Goal: Task Accomplishment & Management: Complete application form

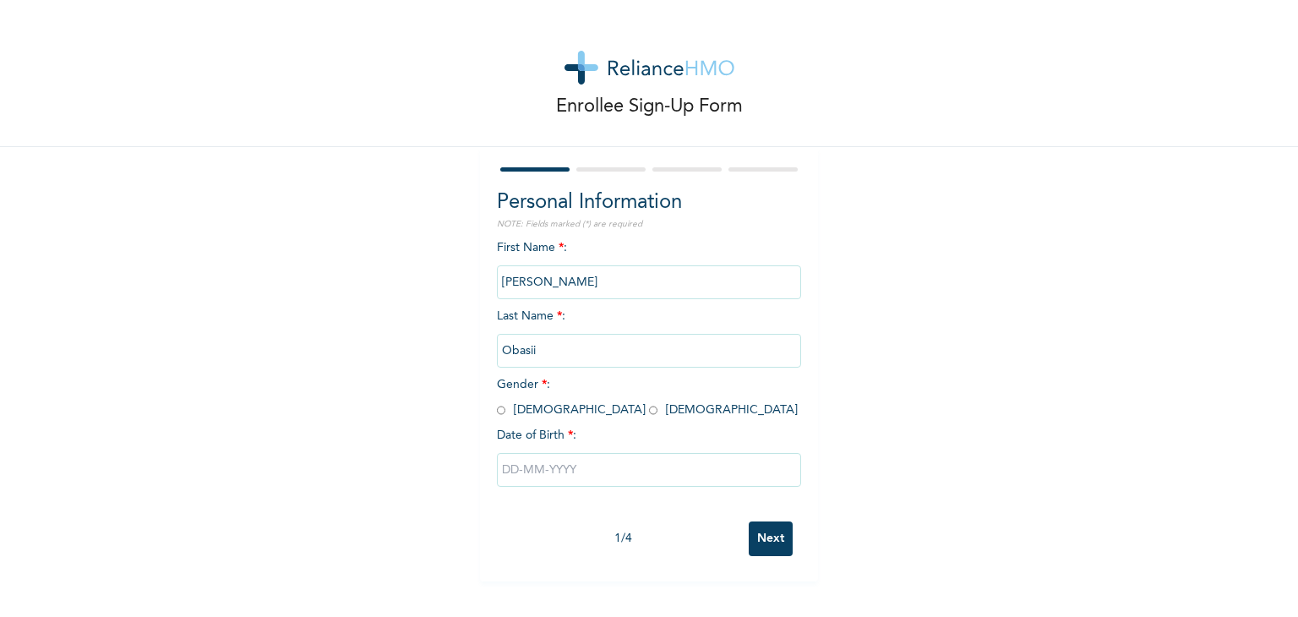
click at [649, 406] on input "radio" at bounding box center [653, 410] width 8 height 16
radio input "true"
click at [551, 477] on input "text" at bounding box center [649, 470] width 304 height 34
select select "8"
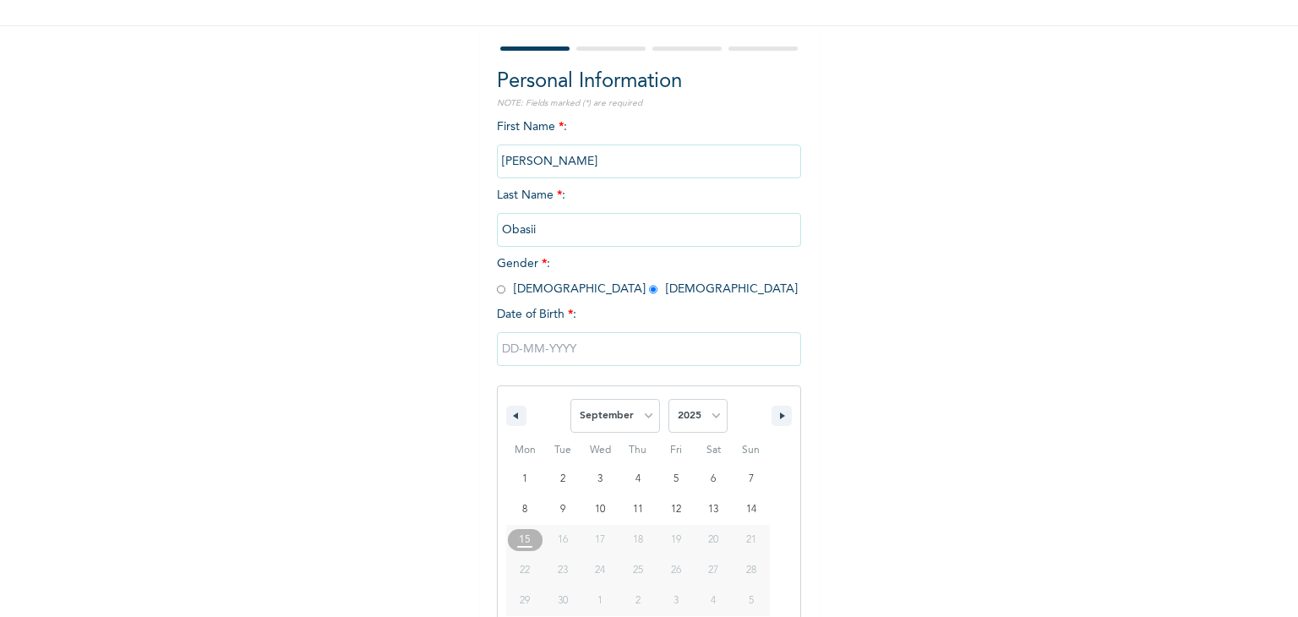
scroll to position [151, 0]
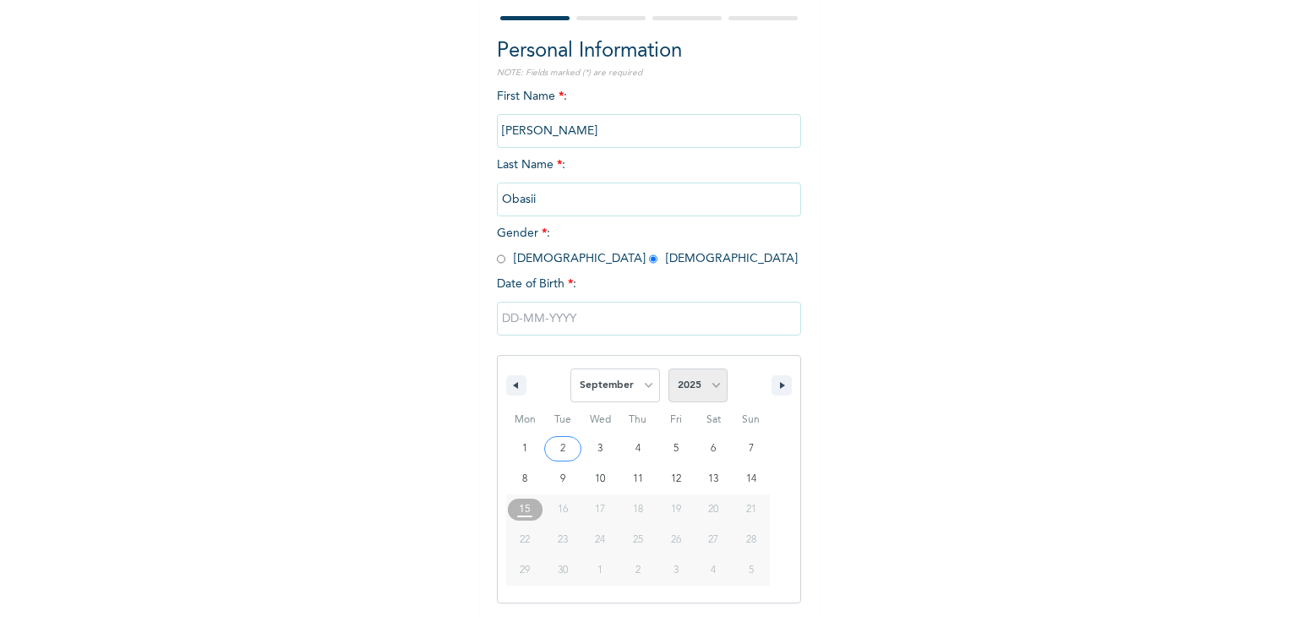
click at [698, 376] on select "2025 2024 2023 2022 2021 2020 2019 2018 2017 2016 2015 2014 2013 2012 2011 2010…" at bounding box center [697, 385] width 59 height 34
select select "1997"
click at [668, 368] on select "2025 2024 2023 2022 2021 2020 2019 2018 2017 2016 2015 2014 2013 2012 2011 2010…" at bounding box center [697, 385] width 59 height 34
click at [613, 374] on select "January February March April May June July August September October November De…" at bounding box center [615, 385] width 90 height 34
select select "11"
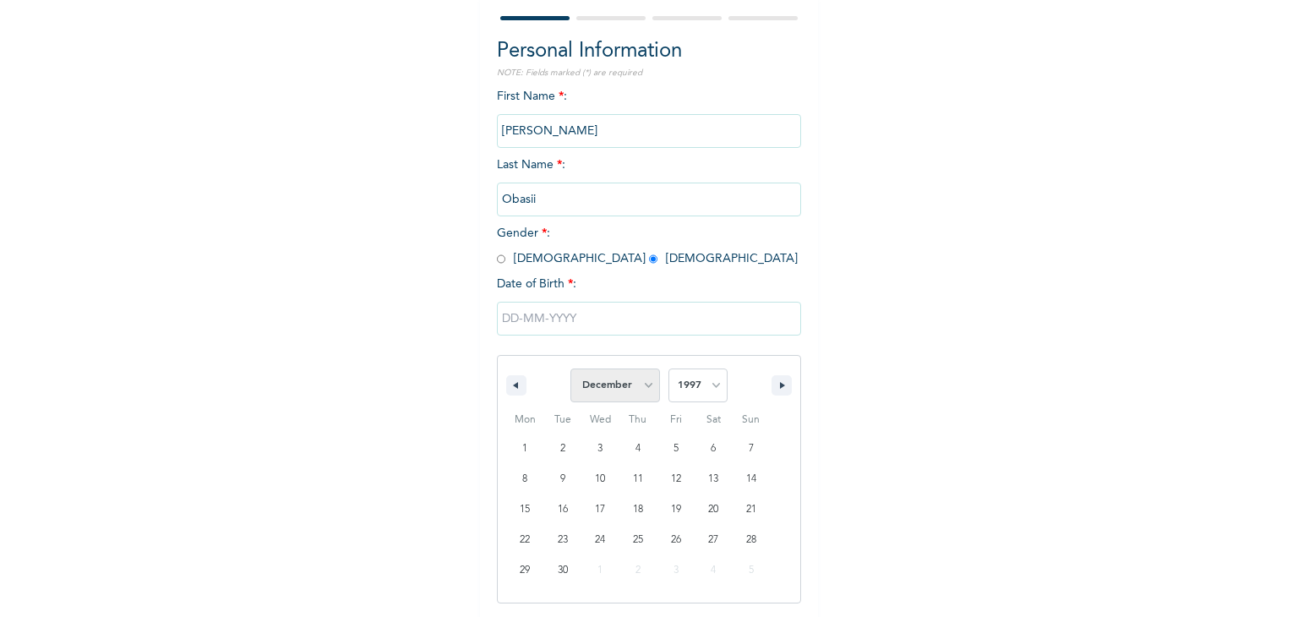
click at [570, 368] on select "January February March April May June July August September October November De…" at bounding box center [615, 385] width 90 height 34
type input "[DATE]"
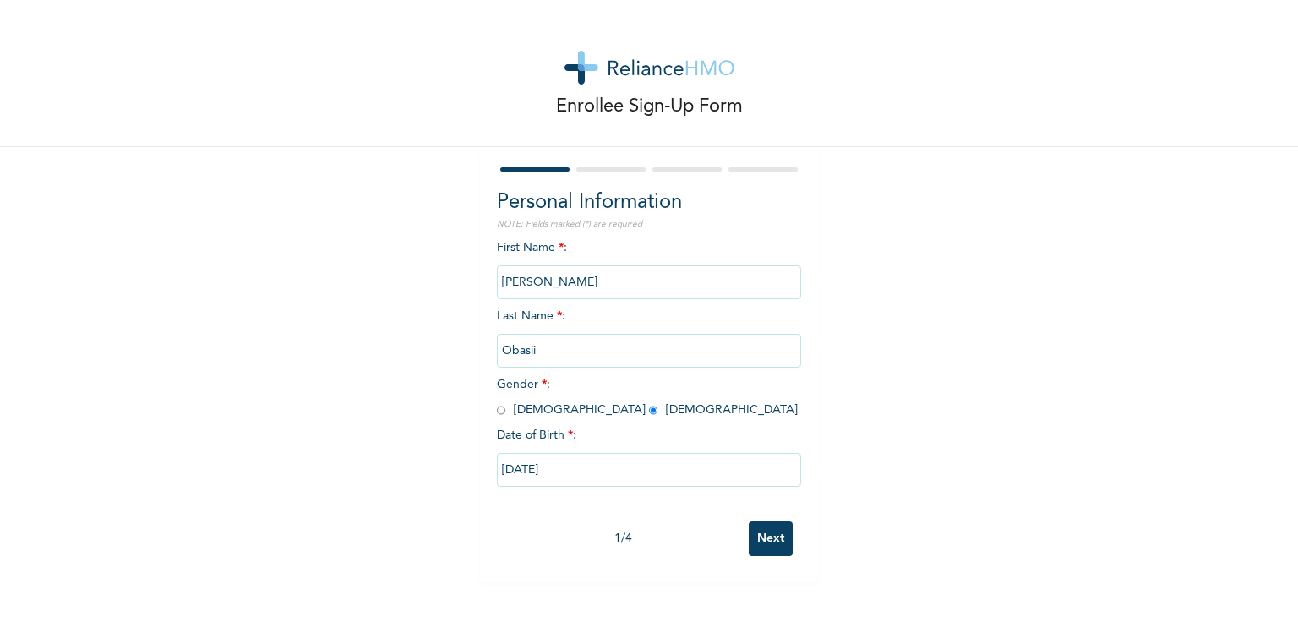
click at [756, 543] on input "Next" at bounding box center [771, 538] width 44 height 35
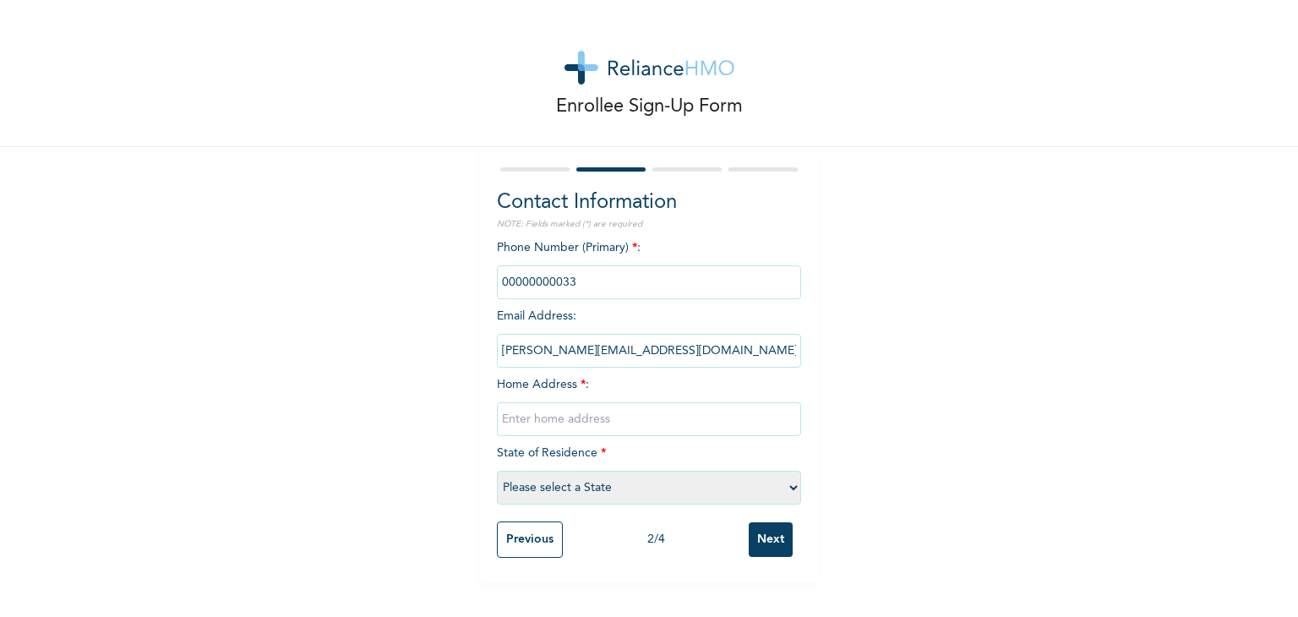
drag, startPoint x: 575, startPoint y: 284, endPoint x: 470, endPoint y: 271, distance: 106.4
click at [470, 271] on div "Enrollee Sign-Up Form Contact Information NOTE: Fields marked (*) are required …" at bounding box center [649, 291] width 1298 height 583
click at [579, 270] on input "phone" at bounding box center [649, 282] width 304 height 34
click at [586, 280] on input "phone" at bounding box center [649, 282] width 304 height 34
click at [547, 412] on input "text" at bounding box center [649, 419] width 304 height 34
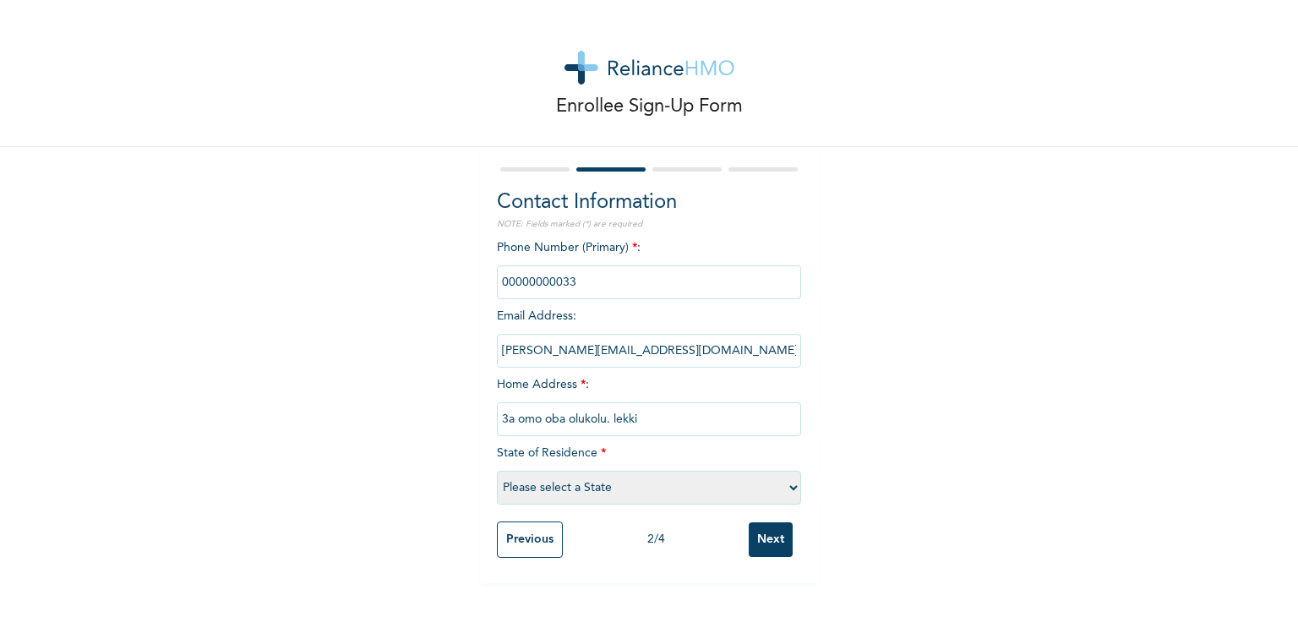
click at [509, 414] on input "3a omo oba olukolu. lekki" at bounding box center [649, 419] width 304 height 34
type input "3 omo oba olukolu. lekki"
click at [544, 491] on select "Please select a State [PERSON_NAME] (FCT) [PERSON_NAME] Ibom [GEOGRAPHIC_DATA] …" at bounding box center [649, 488] width 304 height 34
select select "25"
click at [497, 471] on select "Please select a State [PERSON_NAME] (FCT) [PERSON_NAME] Ibom [GEOGRAPHIC_DATA] …" at bounding box center [649, 488] width 304 height 34
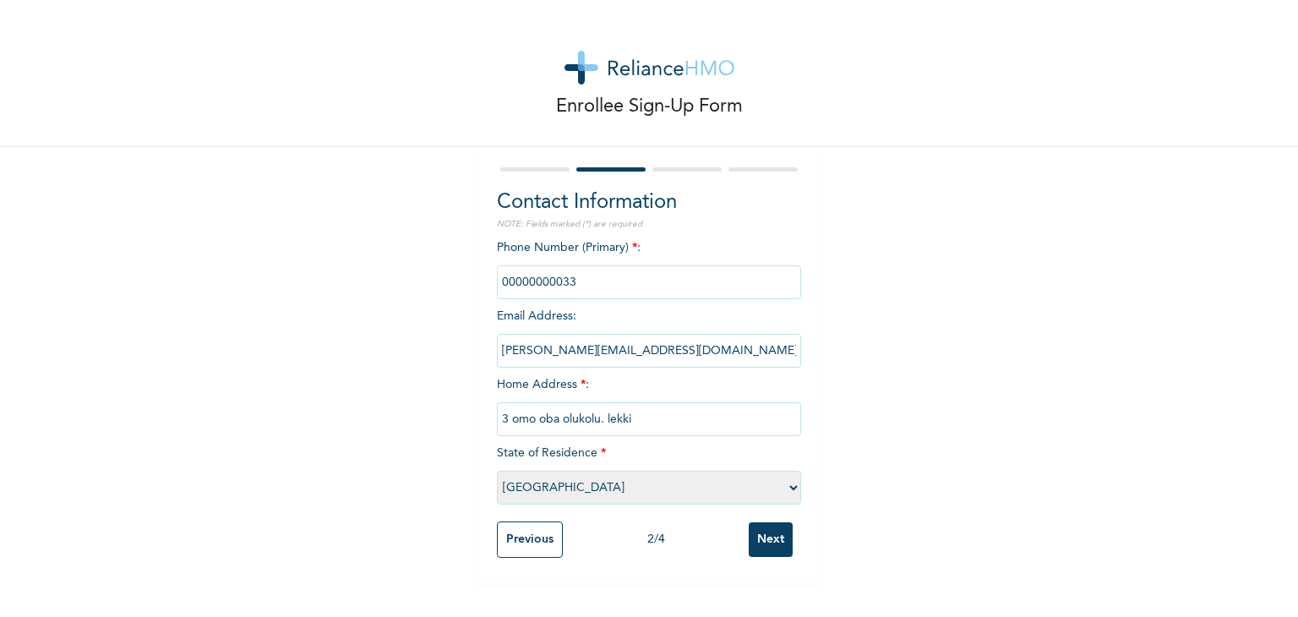
click at [777, 544] on input "Next" at bounding box center [771, 539] width 44 height 35
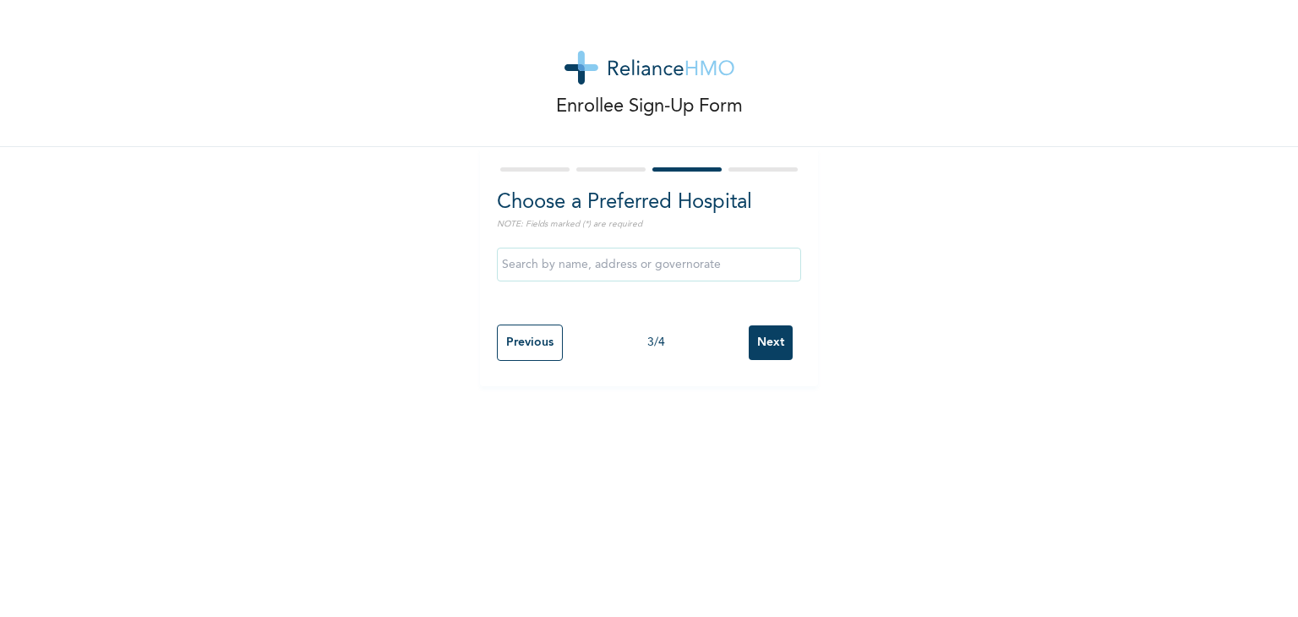
click at [591, 270] on input "text" at bounding box center [649, 265] width 304 height 34
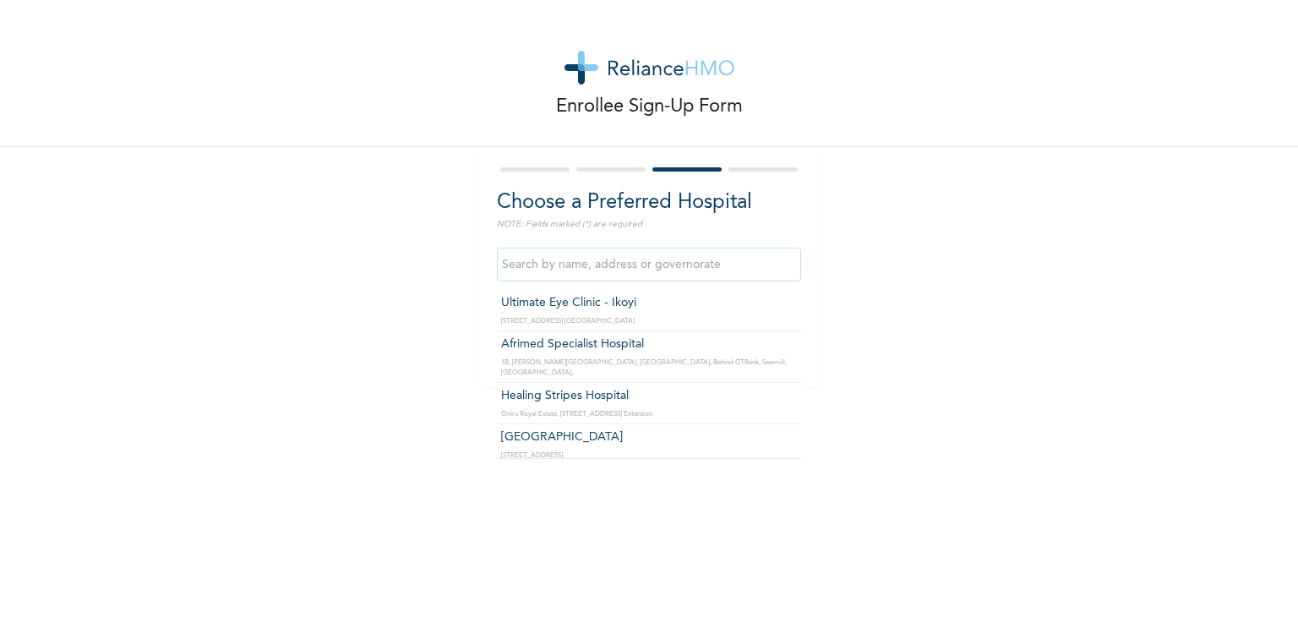
type input "Healing Stripes Hospital"
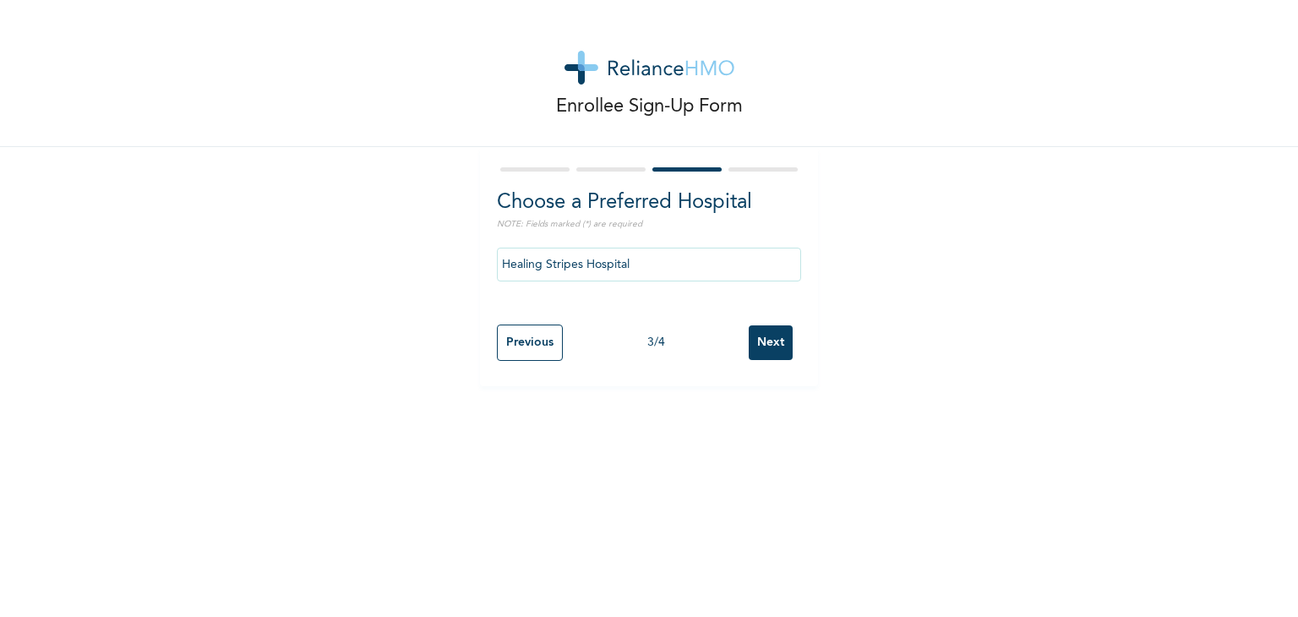
click at [666, 268] on input "Healing Stripes Hospital" at bounding box center [649, 265] width 304 height 34
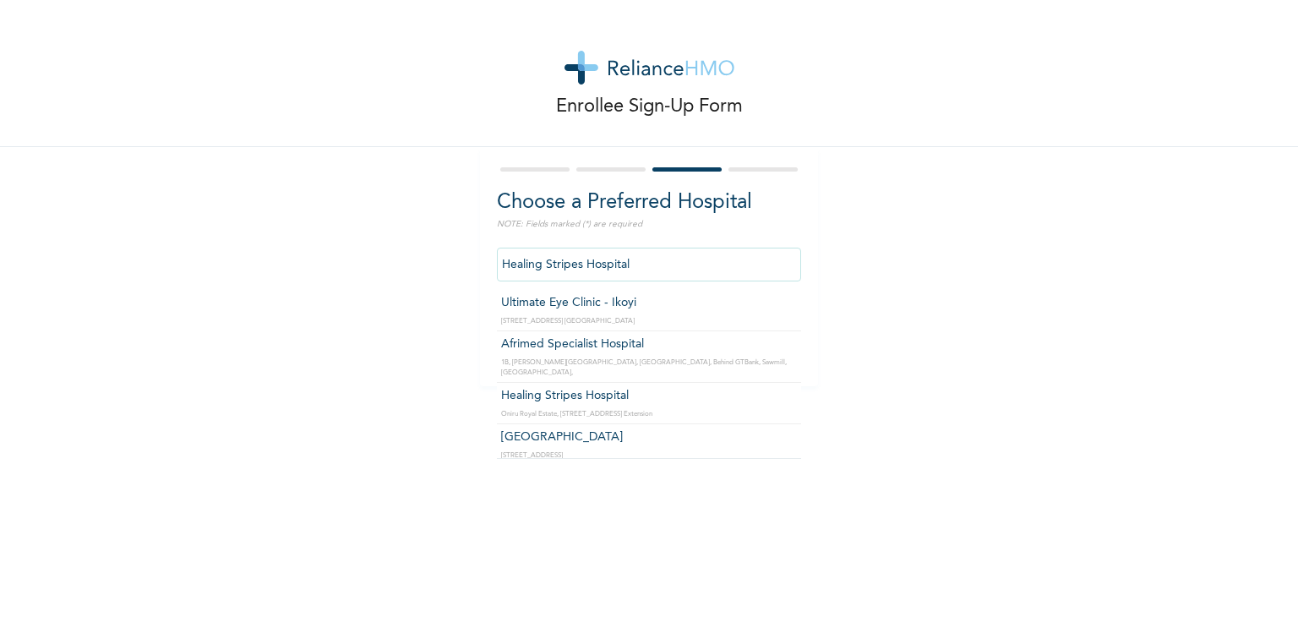
click at [858, 294] on div "Enrollee Sign-Up Form Choose a Preferred Hospital NOTE: Fields marked (*) are r…" at bounding box center [649, 193] width 1298 height 386
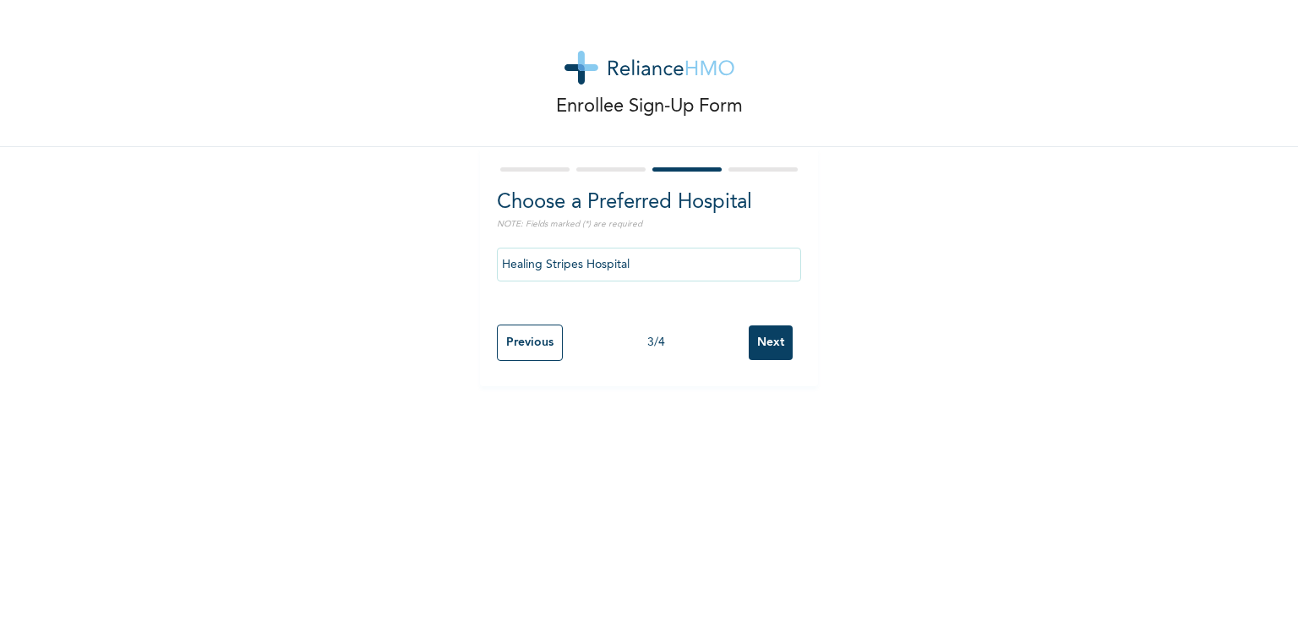
click at [758, 349] on input "Next" at bounding box center [771, 342] width 44 height 35
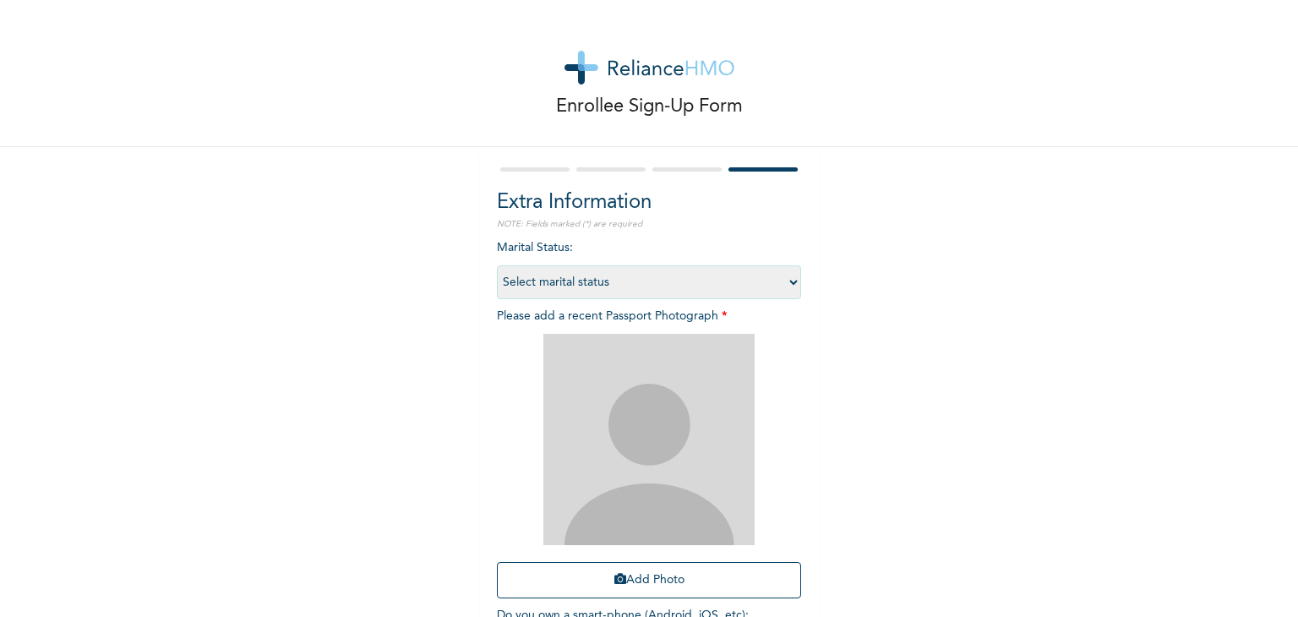
click at [632, 280] on select "Select marital status [DEMOGRAPHIC_DATA] Married [DEMOGRAPHIC_DATA] Widow/[DEMO…" at bounding box center [649, 282] width 304 height 34
click at [829, 224] on div "Enrollee Sign-Up Form Extra Information NOTE: Fields marked (*) are required Ma…" at bounding box center [649, 363] width 1298 height 727
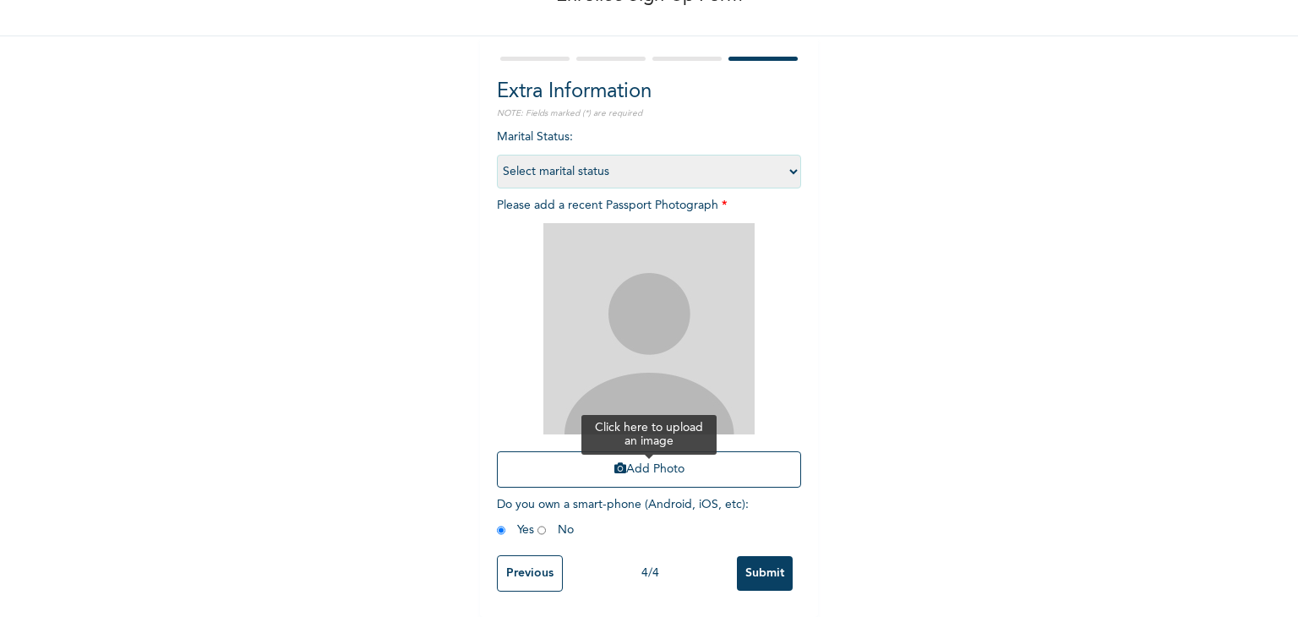
click at [628, 451] on button "Add Photo" at bounding box center [649, 469] width 304 height 36
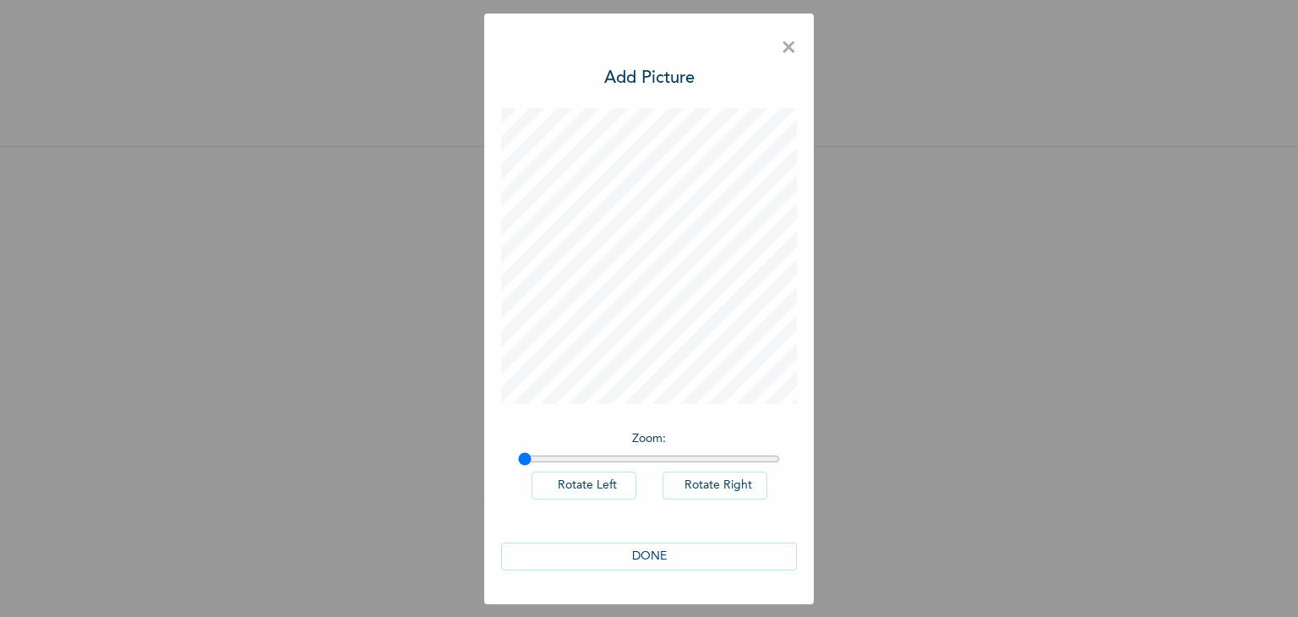
click at [652, 545] on button "DONE" at bounding box center [649, 556] width 296 height 28
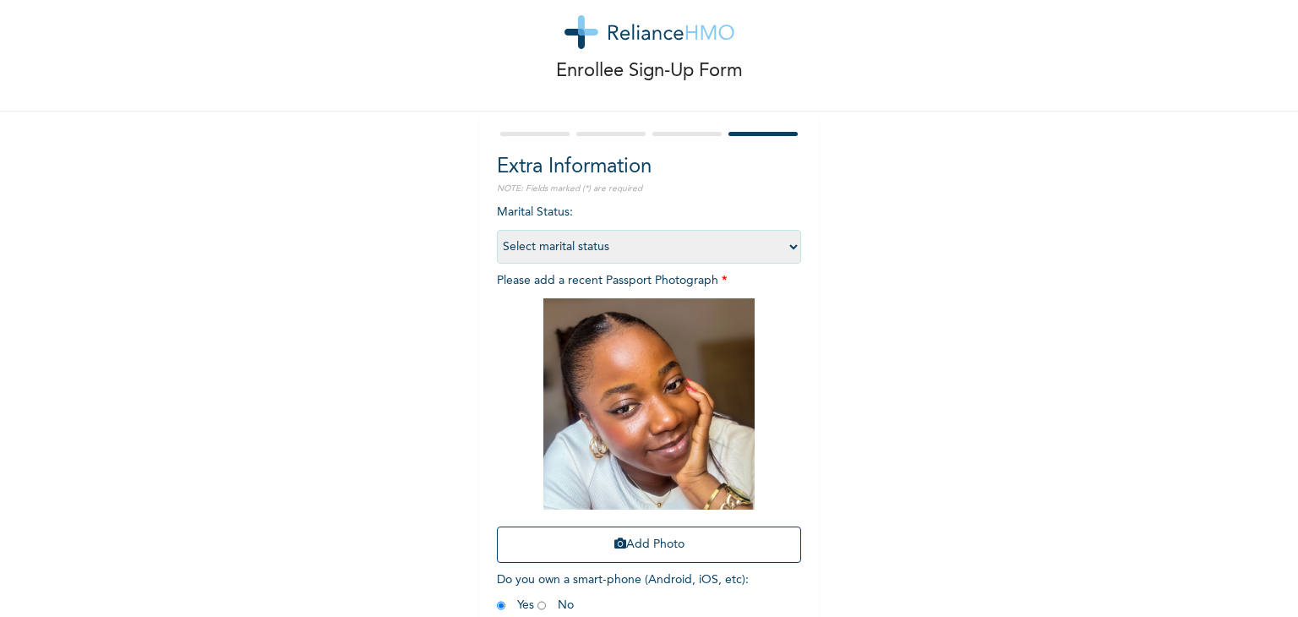
scroll to position [123, 0]
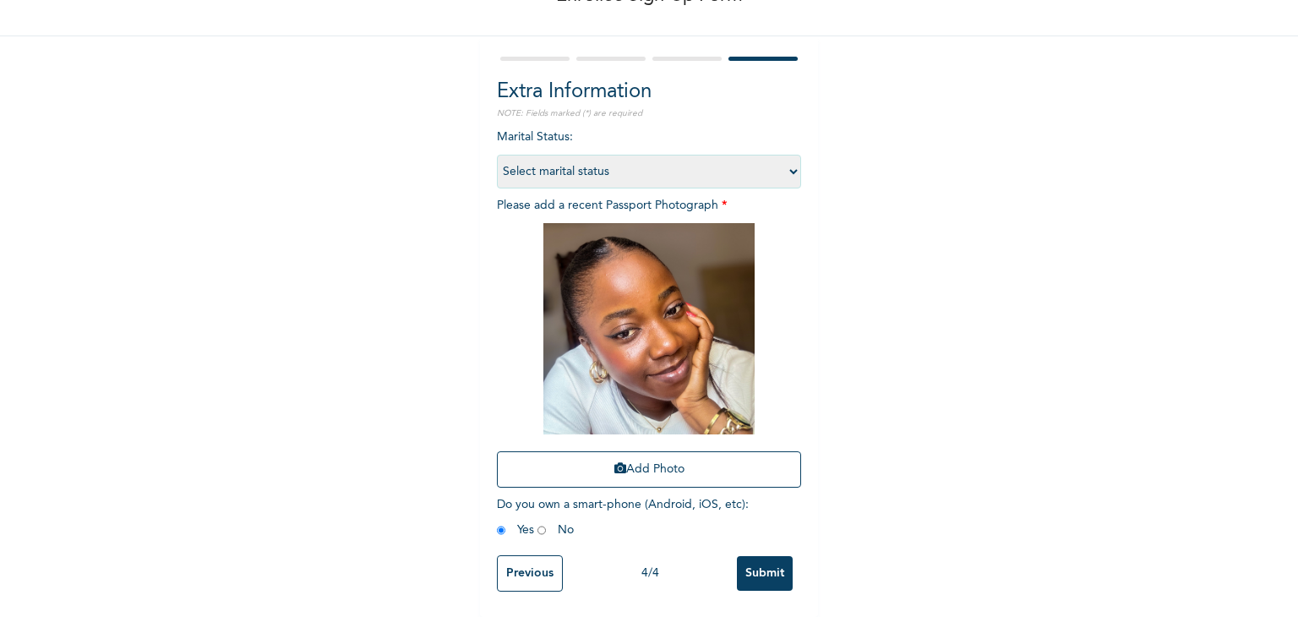
click at [749, 569] on input "Submit" at bounding box center [765, 573] width 56 height 35
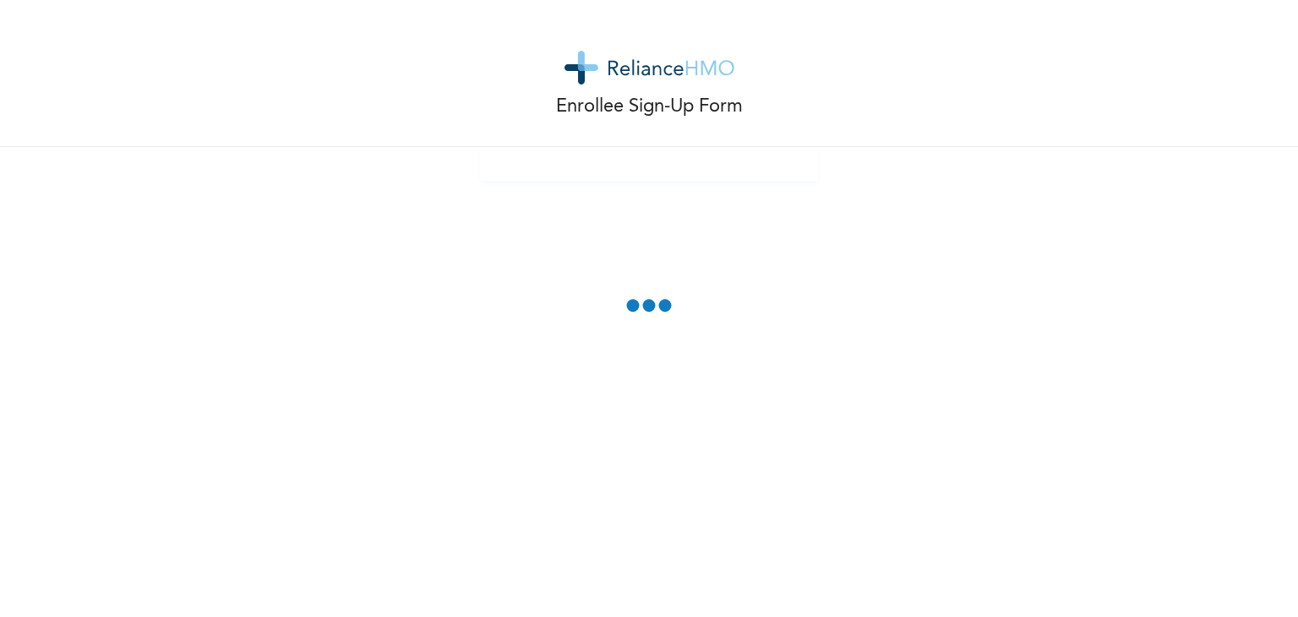
scroll to position [29, 0]
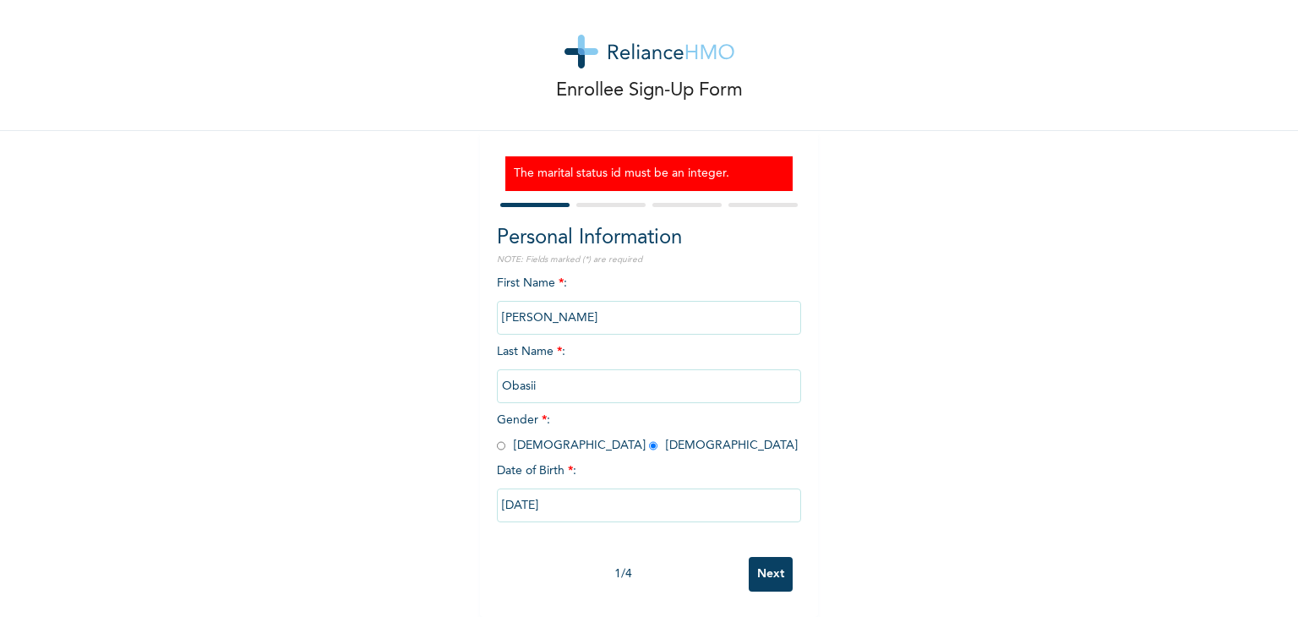
click at [785, 564] on input "Next" at bounding box center [771, 574] width 44 height 35
select select "25"
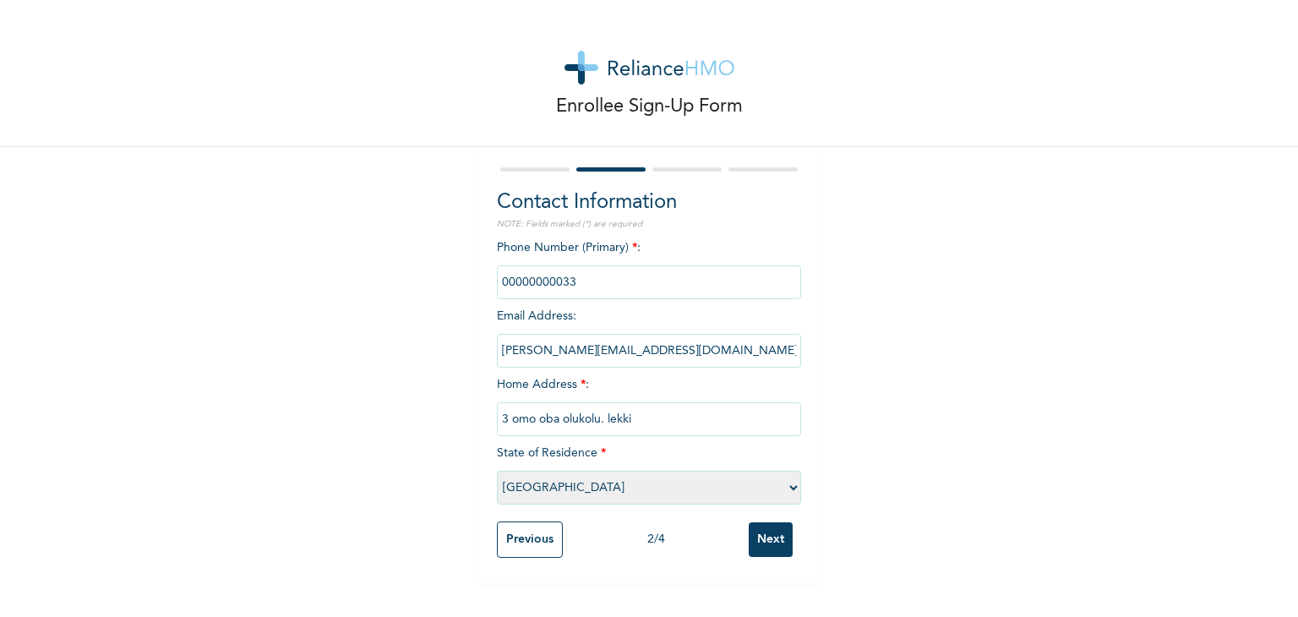
scroll to position [0, 0]
click at [550, 284] on input "phone" at bounding box center [649, 282] width 304 height 34
click at [890, 407] on div "Enrollee Sign-Up Form Contact Information NOTE: Fields marked (*) are required …" at bounding box center [649, 291] width 1298 height 583
click at [754, 530] on input "Next" at bounding box center [771, 539] width 44 height 35
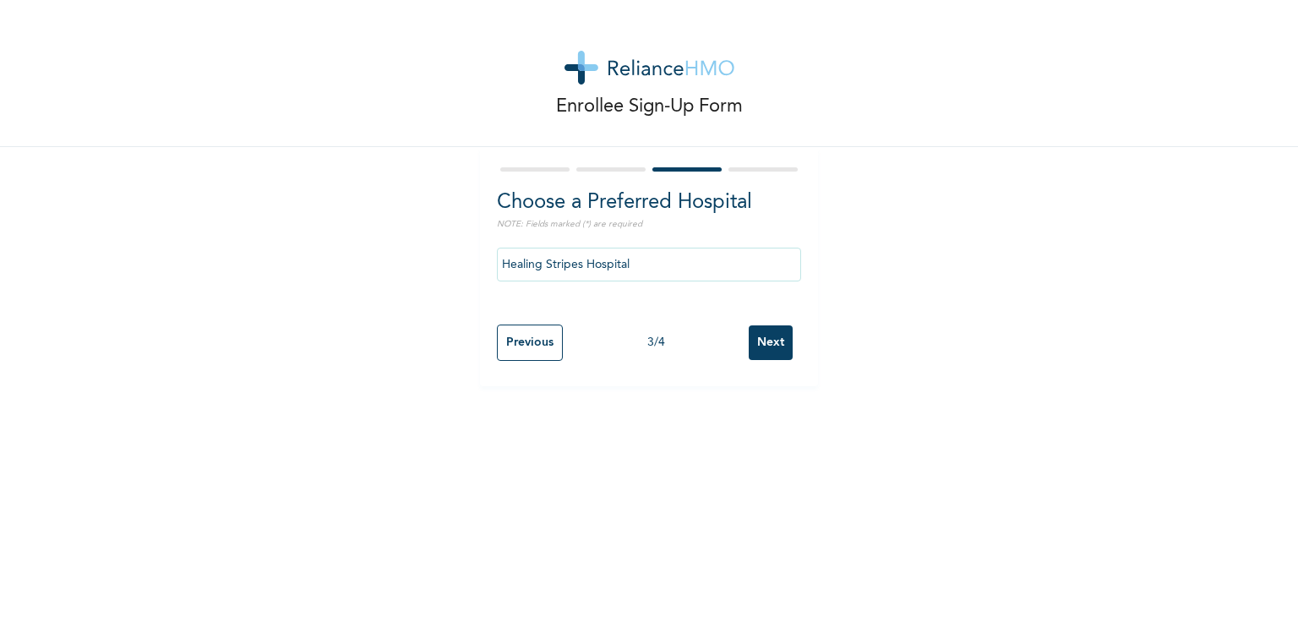
click at [770, 334] on input "Next" at bounding box center [771, 342] width 44 height 35
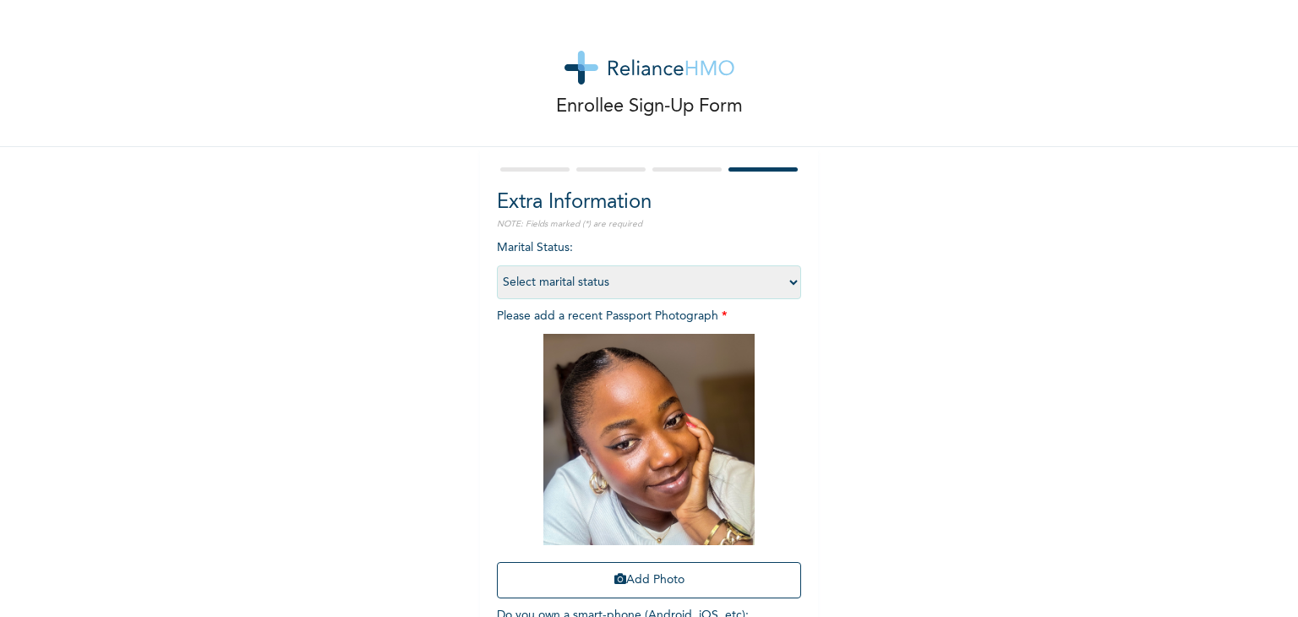
click at [640, 278] on select "Select marital status [DEMOGRAPHIC_DATA] Married [DEMOGRAPHIC_DATA] Widow/[DEMO…" at bounding box center [649, 282] width 304 height 34
select select "1"
click at [497, 265] on select "Select marital status [DEMOGRAPHIC_DATA] Married [DEMOGRAPHIC_DATA] Widow/[DEMO…" at bounding box center [649, 282] width 304 height 34
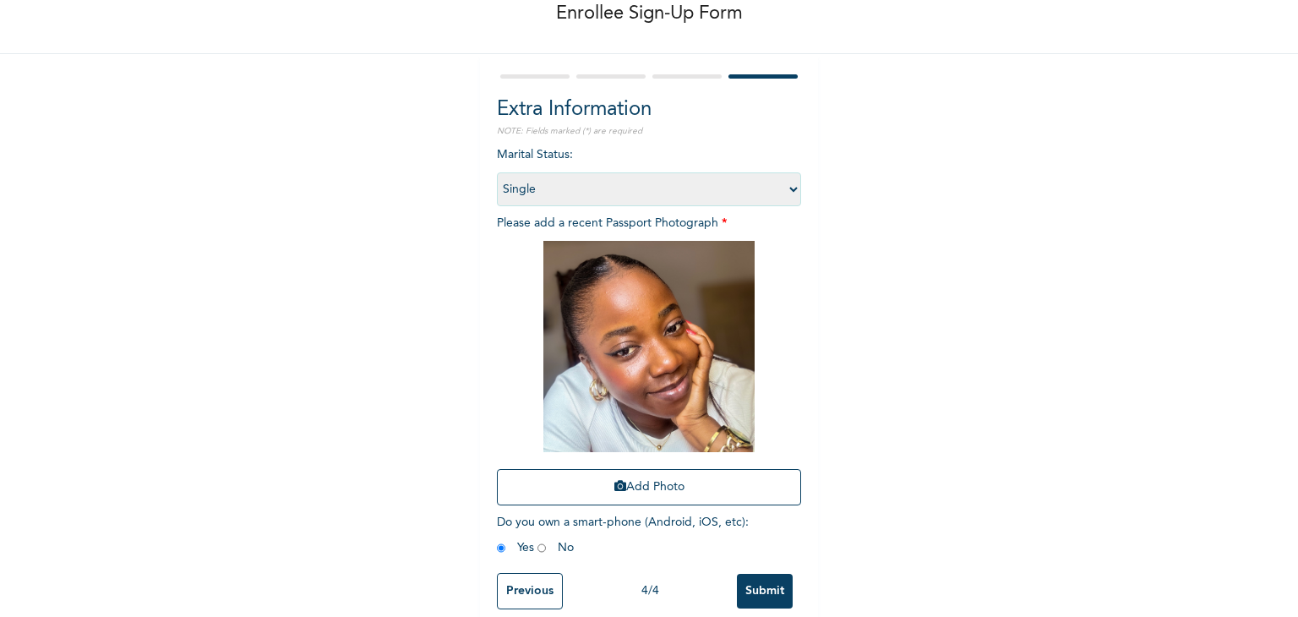
scroll to position [123, 0]
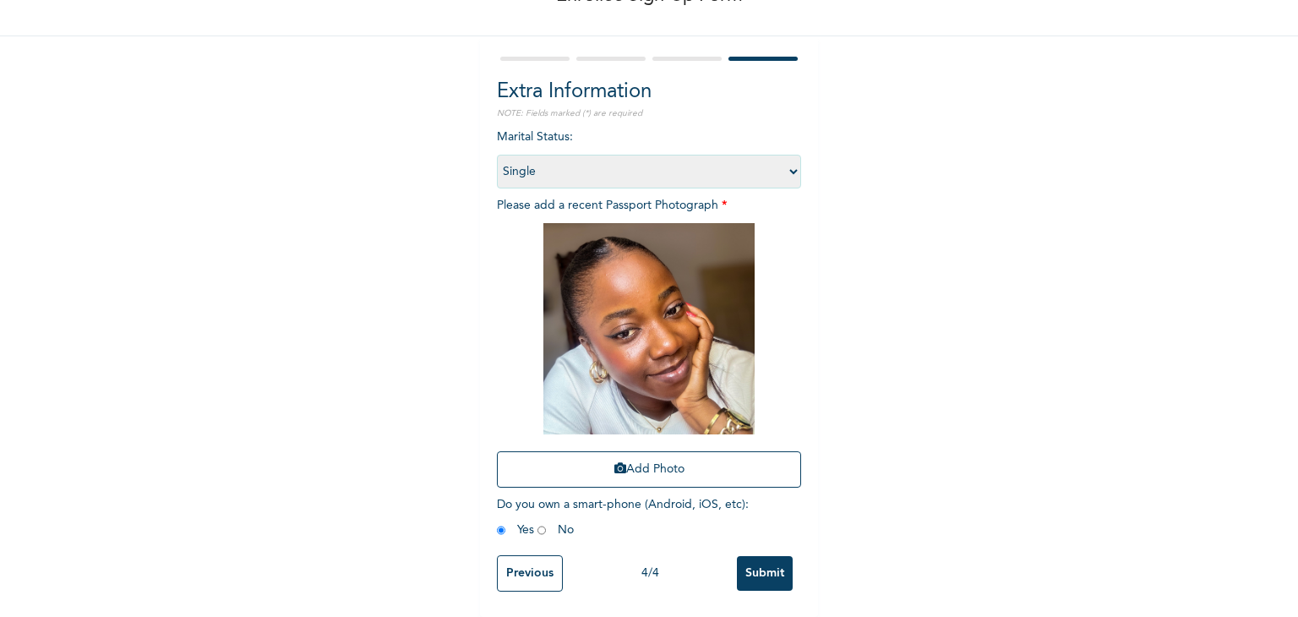
click at [754, 559] on input "Submit" at bounding box center [765, 573] width 56 height 35
